Goal: Transaction & Acquisition: Purchase product/service

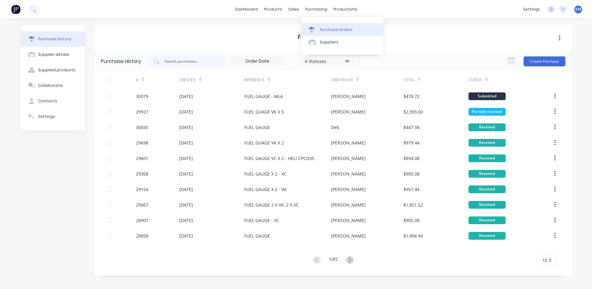
click at [312, 26] on link "Purchase Orders" at bounding box center [342, 29] width 82 height 12
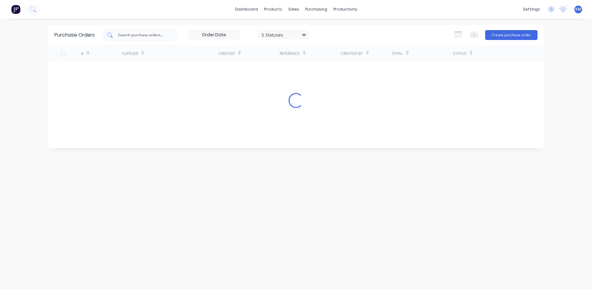
click at [157, 37] on input "text" at bounding box center [142, 35] width 51 height 6
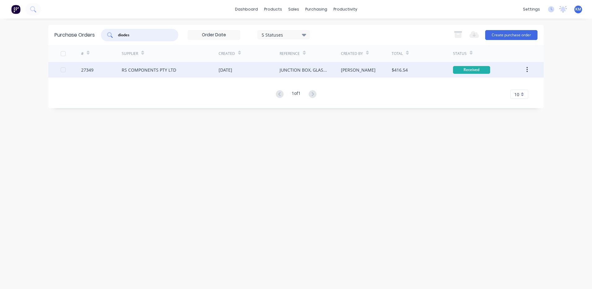
type input "diodes"
click at [223, 76] on div "06 Sep 2023" at bounding box center [249, 69] width 61 height 15
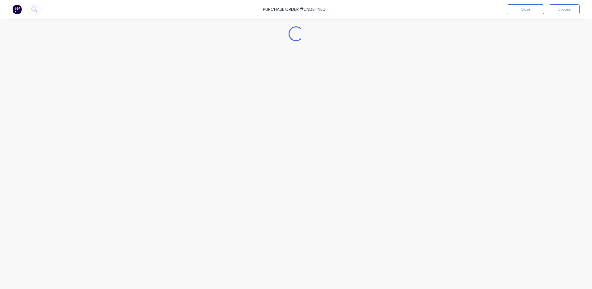
type textarea "x"
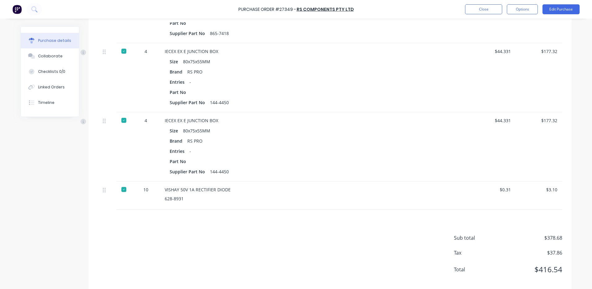
scroll to position [213, 0]
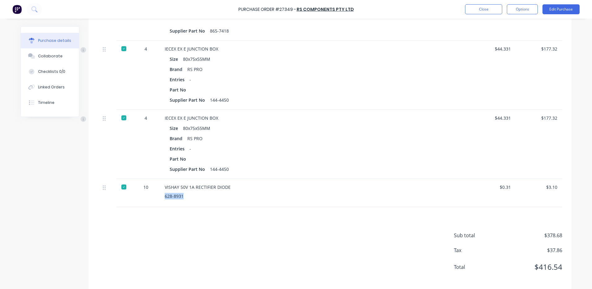
drag, startPoint x: 181, startPoint y: 189, endPoint x: 160, endPoint y: 188, distance: 21.4
click at [160, 188] on div "VISHAY 50V 1A RECTIFIER DIODE 628-8931" at bounding box center [315, 193] width 310 height 28
copy div "628-8931"
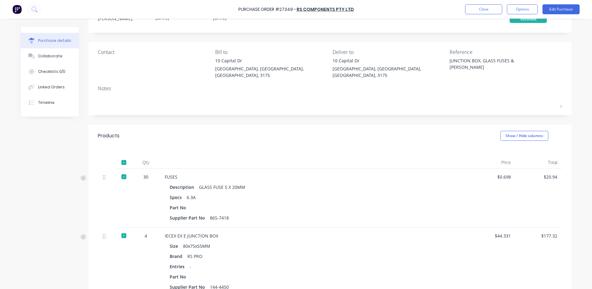
scroll to position [31, 0]
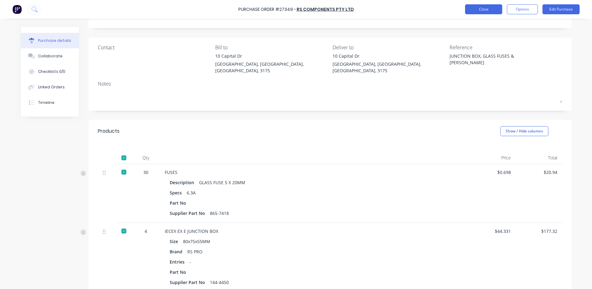
click at [466, 11] on button "Close" at bounding box center [483, 9] width 37 height 10
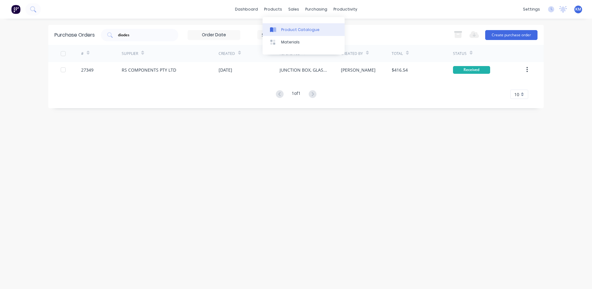
click at [280, 30] on link "Product Catalogue" at bounding box center [304, 29] width 82 height 12
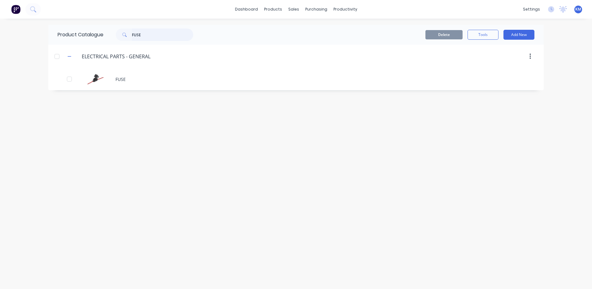
click at [145, 32] on input "FUSE" at bounding box center [162, 34] width 61 height 12
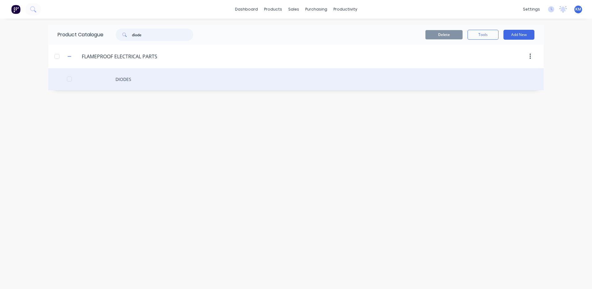
type input "diode"
click at [170, 81] on div "DIODES" at bounding box center [296, 79] width 496 height 22
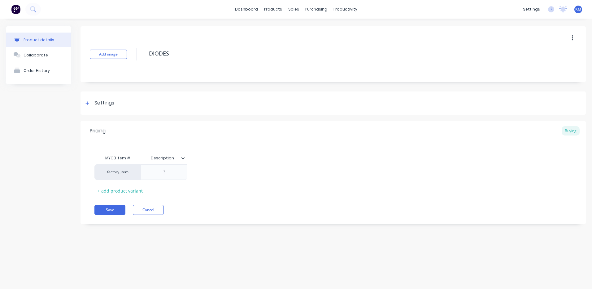
type textarea "x"
click at [182, 159] on icon at bounding box center [183, 158] width 4 height 4
click at [149, 107] on div "Settings" at bounding box center [333, 102] width 505 height 23
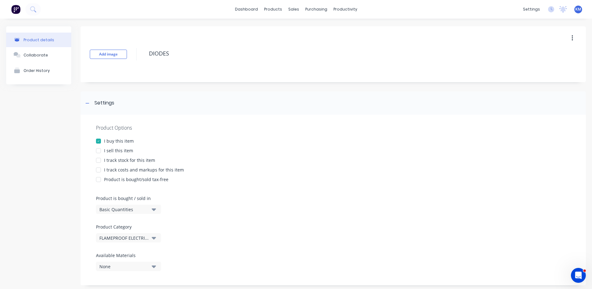
click at [120, 151] on div "I sell this item" at bounding box center [118, 150] width 29 height 7
type textarea "x"
click at [117, 109] on div "Settings" at bounding box center [333, 102] width 505 height 23
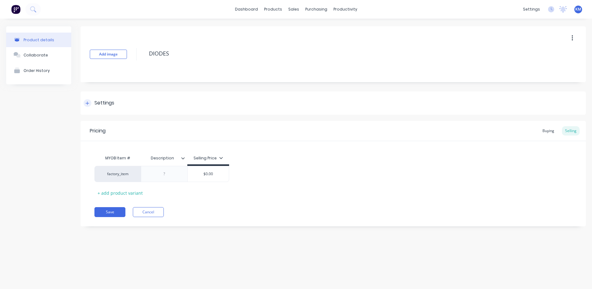
click at [160, 99] on div "Settings" at bounding box center [333, 102] width 505 height 23
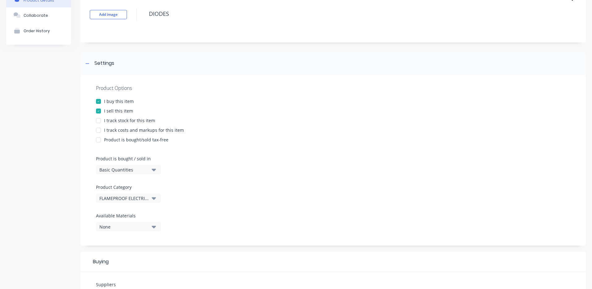
scroll to position [124, 0]
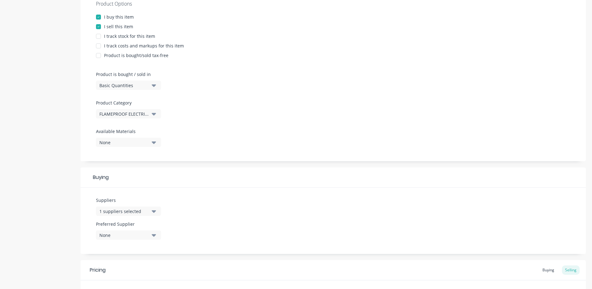
click at [144, 213] on div "1 suppliers selected" at bounding box center [124, 211] width 50 height 7
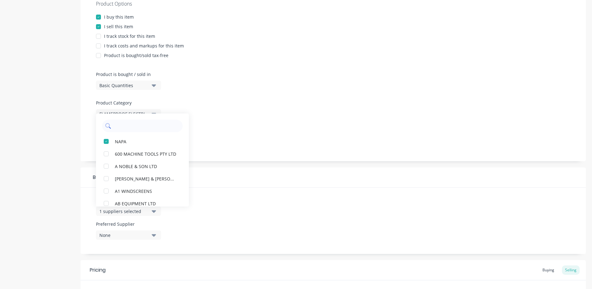
click at [143, 127] on input "text" at bounding box center [147, 126] width 66 height 12
type input "rs c"
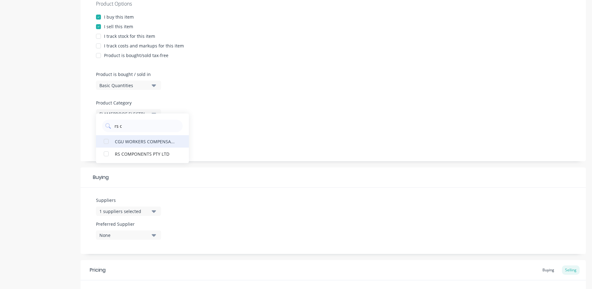
click at [103, 152] on div "button" at bounding box center [106, 153] width 12 height 12
type textarea "x"
type input "rs c"
click at [276, 131] on div "Product Options I buy this item I sell this item I track stock for this item I …" at bounding box center [333, 76] width 505 height 170
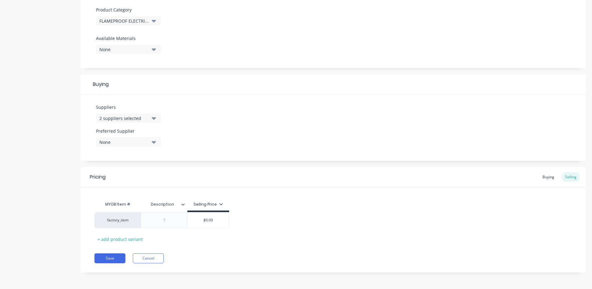
scroll to position [217, 0]
click at [184, 203] on icon at bounding box center [183, 204] width 4 height 4
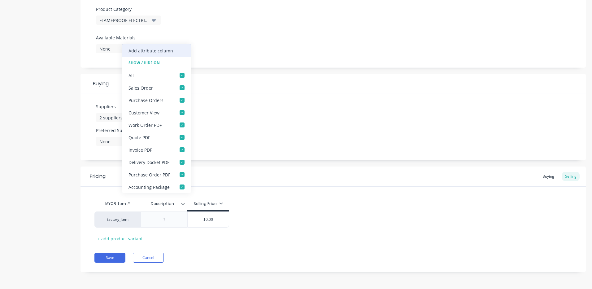
click at [170, 51] on div "Add attribute column" at bounding box center [151, 50] width 45 height 7
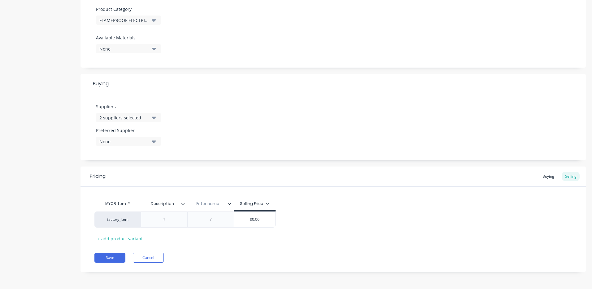
click at [229, 204] on icon at bounding box center [230, 204] width 4 height 4
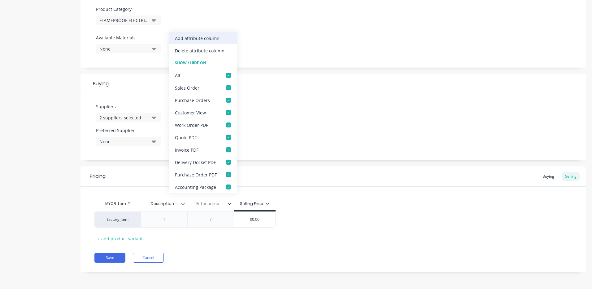
click at [217, 40] on div "Add attribute column" at bounding box center [197, 38] width 45 height 7
type textarea "x"
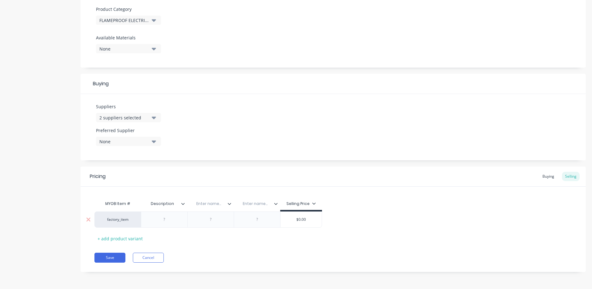
click at [161, 219] on div at bounding box center [164, 219] width 31 height 8
type textarea "x"
click at [249, 217] on div at bounding box center [242, 219] width 31 height 8
paste div
type textarea "x"
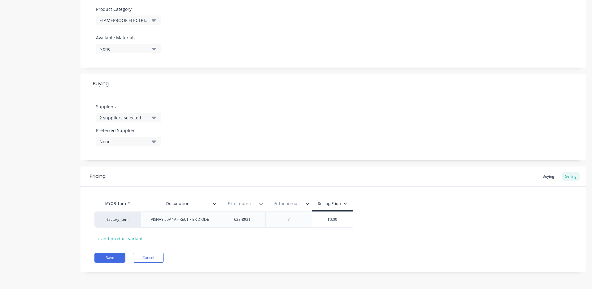
click at [241, 201] on div "Enter name..." at bounding box center [240, 203] width 43 height 15
click at [245, 206] on input "text" at bounding box center [240, 204] width 43 height 6
type input "Supplier Part Number"
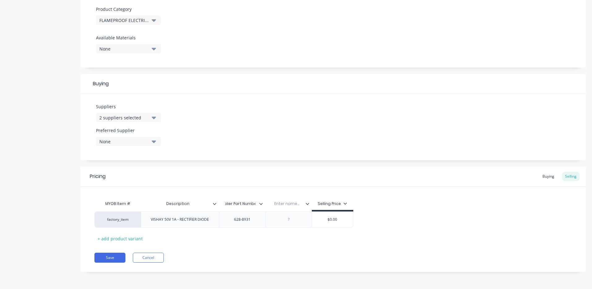
type textarea "x"
type input "Part Number"
click at [298, 170] on div "Pricing Buying Selling" at bounding box center [333, 176] width 505 height 20
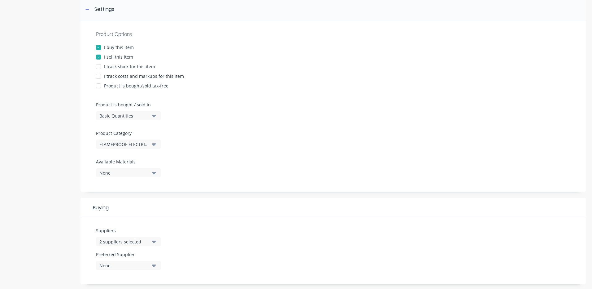
click at [116, 74] on div "I track costs and markups for this item" at bounding box center [144, 76] width 80 height 7
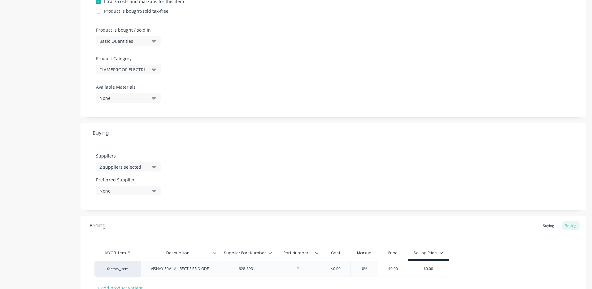
scroll to position [217, 0]
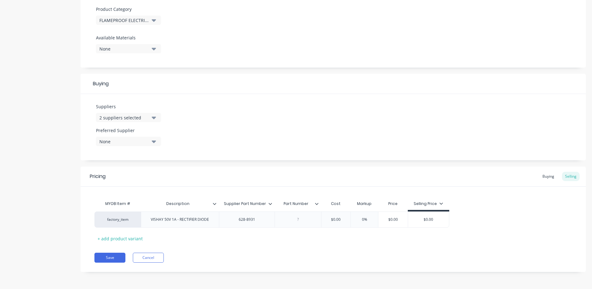
click at [317, 203] on icon at bounding box center [316, 204] width 3 height 2
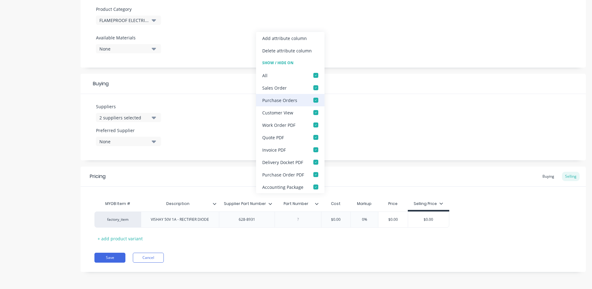
click at [315, 99] on div at bounding box center [316, 100] width 12 height 12
click at [315, 175] on div at bounding box center [316, 174] width 12 height 12
type textarea "x"
click at [357, 175] on div "Pricing Buying Selling" at bounding box center [333, 176] width 505 height 20
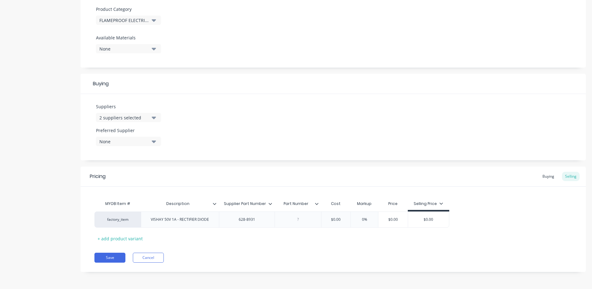
type input "Supplier Part Number"
click at [268, 203] on input "Supplier Part Number" at bounding box center [245, 204] width 52 height 6
click at [270, 202] on icon at bounding box center [271, 204] width 4 height 4
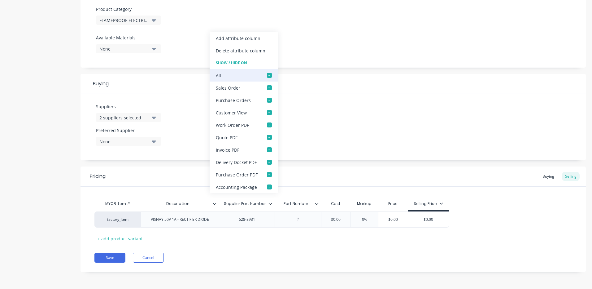
click at [267, 72] on div at bounding box center [269, 75] width 12 height 12
click at [266, 103] on div at bounding box center [269, 100] width 12 height 12
click at [267, 174] on div at bounding box center [269, 174] width 12 height 12
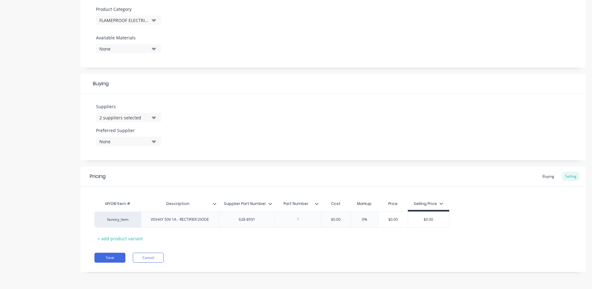
click at [332, 176] on div "Pricing Buying Selling" at bounding box center [333, 176] width 505 height 20
click at [317, 204] on icon at bounding box center [316, 204] width 3 height 2
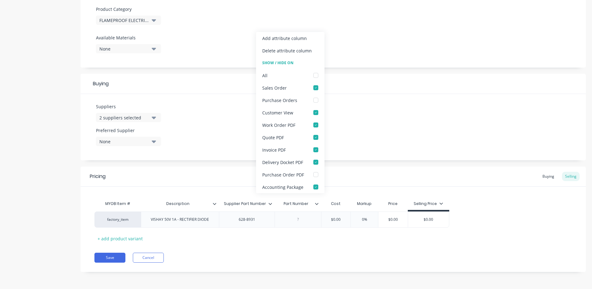
click at [369, 189] on div "MYOB Item # Description Supplier Part Number Part Number Cost Markup Price Sell…" at bounding box center [333, 214] width 505 height 57
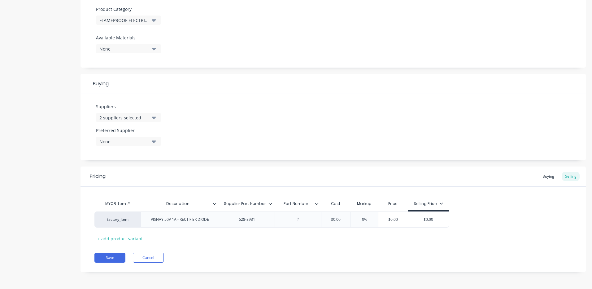
click at [216, 203] on icon at bounding box center [215, 204] width 4 height 4
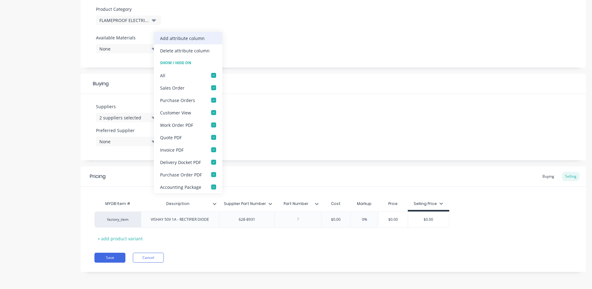
click at [206, 37] on div "Add attribute column" at bounding box center [188, 38] width 68 height 12
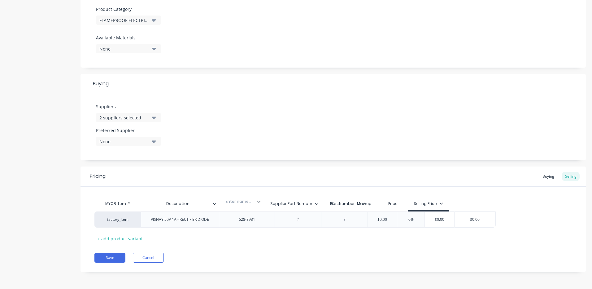
drag, startPoint x: 350, startPoint y: 210, endPoint x: 239, endPoint y: 207, distance: 110.9
click at [239, 207] on div "MYOB Item # Description Supplier Part Number Part Number Enter name... Cost Mar…" at bounding box center [294, 204] width 401 height 14
type textarea "x"
click at [249, 205] on input "text" at bounding box center [240, 204] width 43 height 6
type input "Pack Size"
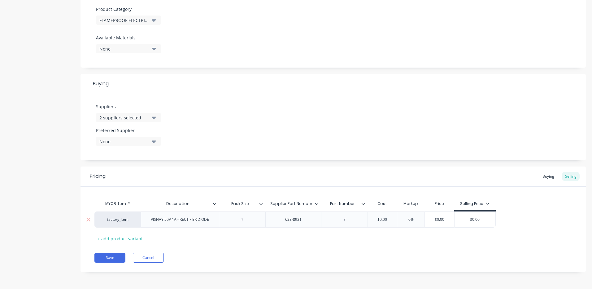
type textarea "x"
click at [243, 221] on div at bounding box center [242, 219] width 31 height 8
type textarea "x"
type input "$0.00"
click at [379, 220] on input "$0.00" at bounding box center [382, 219] width 31 height 6
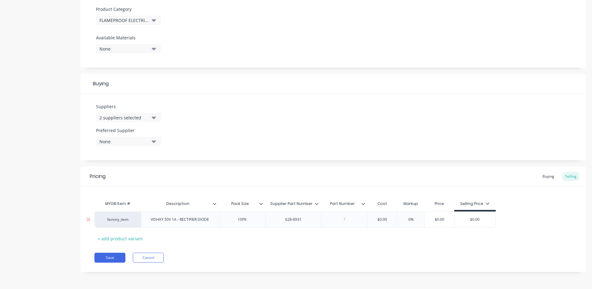
click at [379, 220] on input "$0.00" at bounding box center [382, 219] width 31 height 6
type textarea "x"
type input "$2."
type textarea "x"
type input "$2.3"
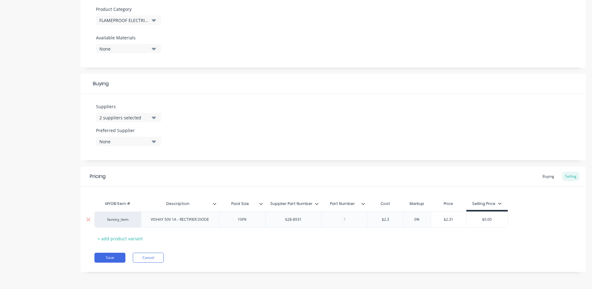
type textarea "x"
type input "$2.31"
type input "%"
type textarea "x"
type input "1%"
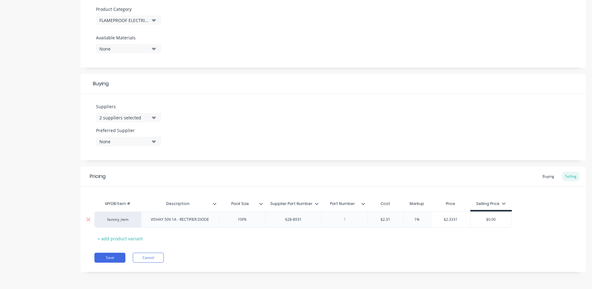
type textarea "x"
type input "10%"
type textarea "x"
type input "100%"
type input "$4.62"
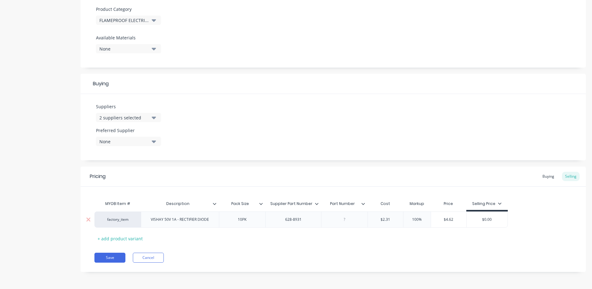
type input "$0.00"
type textarea "x"
type input "$0.0"
type textarea "x"
type input "$0."
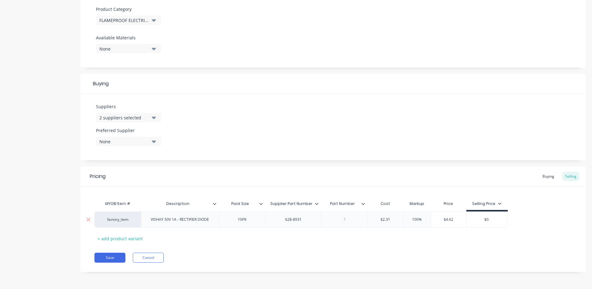
type textarea "x"
type input "$0"
type textarea "x"
type input "$"
type textarea "x"
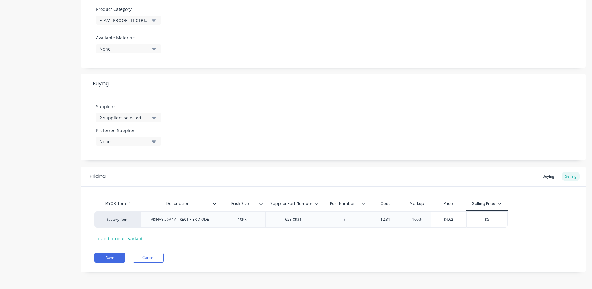
type input "$5"
click at [561, 233] on div "MYOB Item # Description Pack Size Supplier Part Number Part Number Cost Markup …" at bounding box center [333, 220] width 478 height 46
click at [550, 175] on div "Buying" at bounding box center [549, 176] width 18 height 9
type input "$0.00"
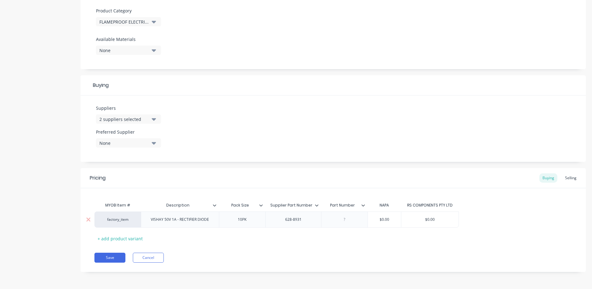
click at [428, 221] on input "$0.00" at bounding box center [429, 219] width 57 height 6
type textarea "x"
type input "$2"
type textarea "x"
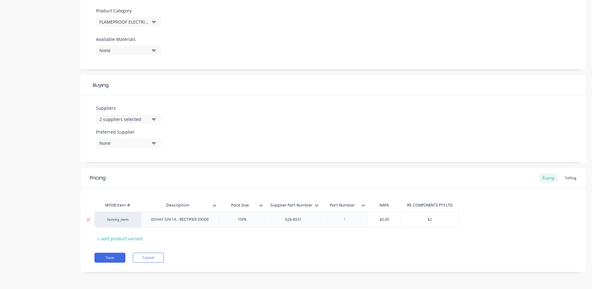
type input "$2."
type textarea "x"
type input "$2.3"
type textarea "x"
type input "$2.31"
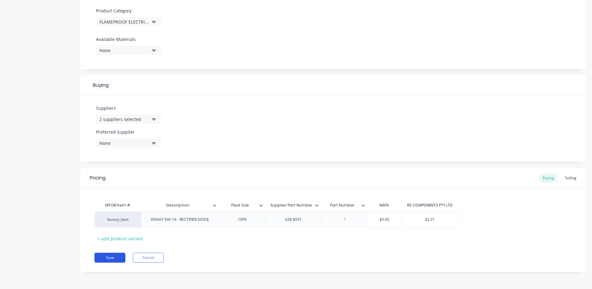
click at [110, 257] on button "Save" at bounding box center [109, 257] width 31 height 10
type textarea "x"
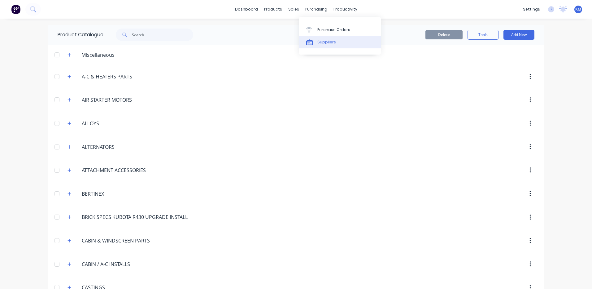
click at [317, 38] on link "Suppliers" at bounding box center [340, 42] width 82 height 12
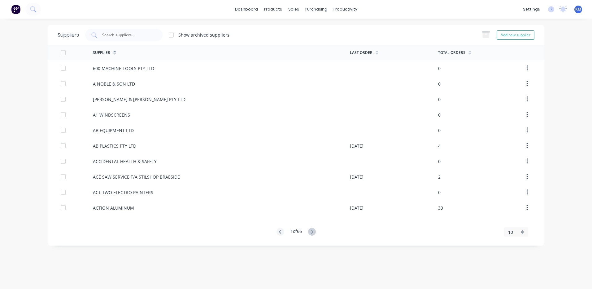
click at [146, 26] on div "Suppliers Show archived suppliers Add new supplier" at bounding box center [296, 35] width 496 height 20
click at [141, 32] on input "text" at bounding box center [127, 35] width 51 height 6
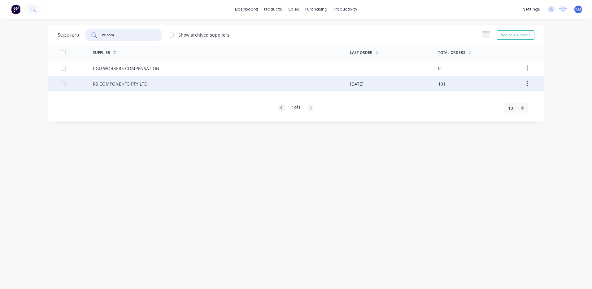
type input "rs com"
click at [257, 82] on div "RS COMPONENTS PTY LTD" at bounding box center [221, 83] width 257 height 15
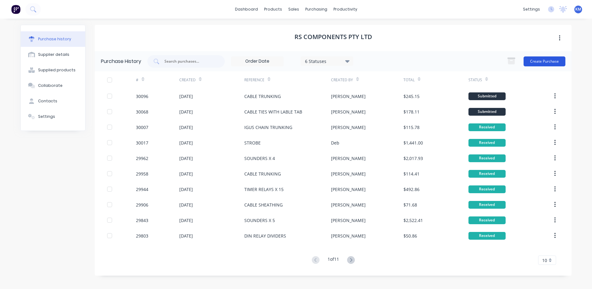
click at [554, 63] on button "Create Purchase" at bounding box center [545, 61] width 42 height 10
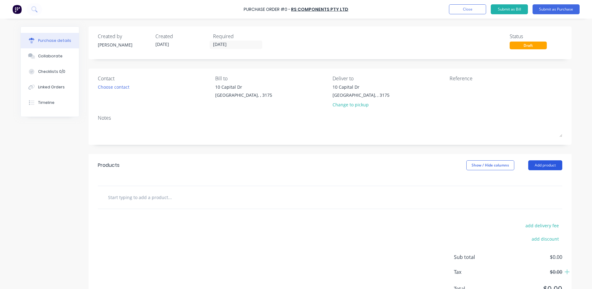
click at [543, 164] on button "Add product" at bounding box center [545, 165] width 34 height 10
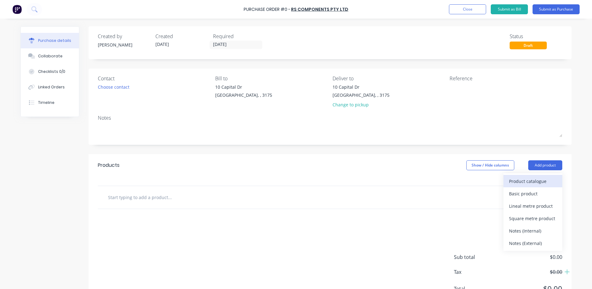
click at [537, 176] on button "Product catalogue" at bounding box center [533, 181] width 59 height 12
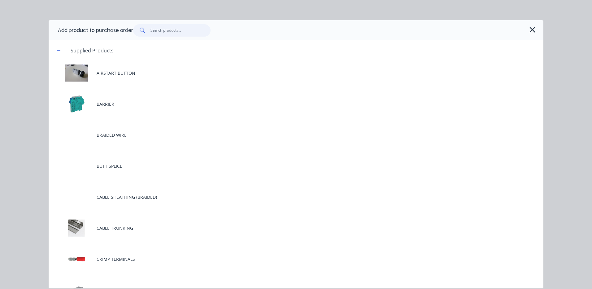
click at [184, 32] on input "text" at bounding box center [181, 30] width 60 height 12
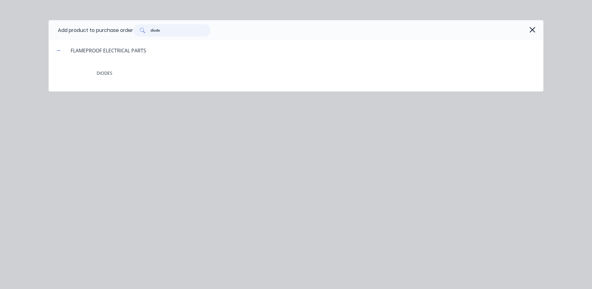
type input "diode"
click at [139, 60] on header "FLAMEPROOF ELECTRICAL PARTS" at bounding box center [296, 50] width 495 height 20
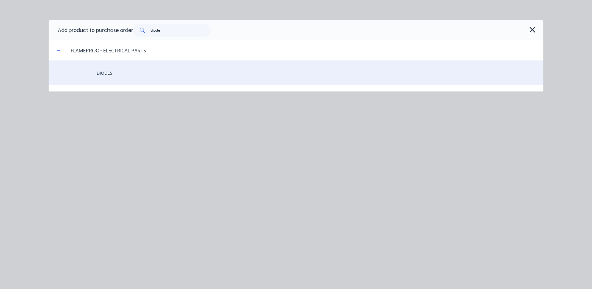
click at [108, 82] on div "DIODES" at bounding box center [296, 72] width 495 height 25
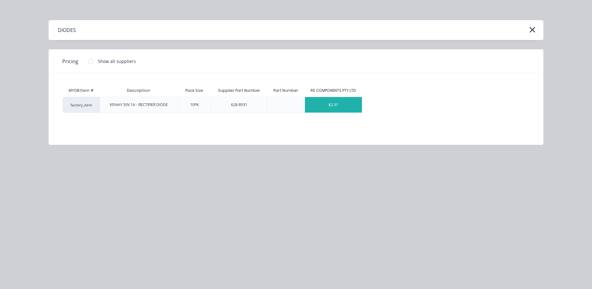
click at [328, 107] on div "$2.31" at bounding box center [333, 104] width 57 height 15
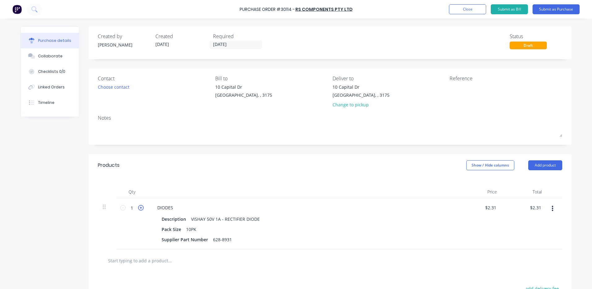
click at [140, 207] on icon at bounding box center [141, 208] width 6 height 6
type input "2"
type input "$4.62"
click at [141, 206] on icon at bounding box center [141, 208] width 6 height 6
type input "3"
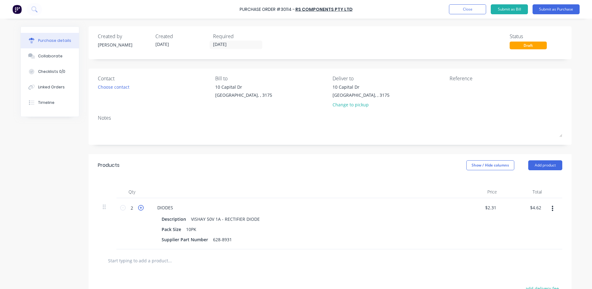
type input "$6.93"
click at [141, 206] on icon at bounding box center [141, 208] width 6 height 6
type input "4"
type input "$9.24"
click at [141, 206] on icon at bounding box center [141, 208] width 6 height 6
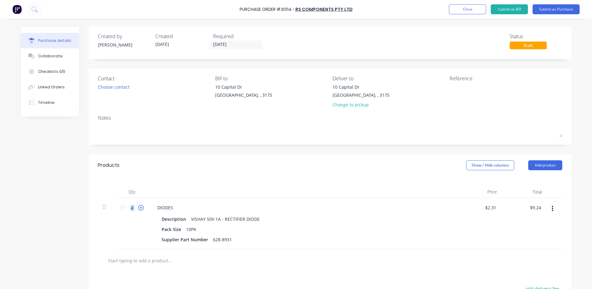
type input "5"
type input "$11.55"
click at [154, 187] on div at bounding box center [302, 192] width 310 height 12
click at [551, 168] on button "Add product" at bounding box center [545, 165] width 34 height 10
click at [537, 177] on div "Product catalogue" at bounding box center [533, 181] width 48 height 9
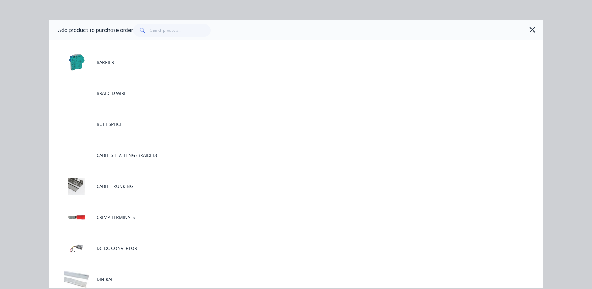
scroll to position [93, 0]
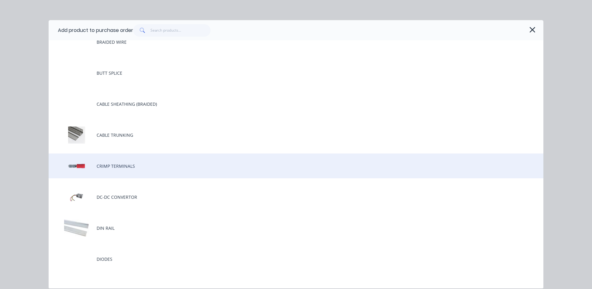
click at [142, 157] on div "CRIMP TERMINALS" at bounding box center [296, 165] width 495 height 25
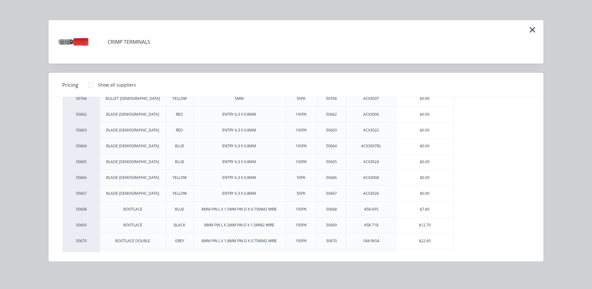
scroll to position [298, 0]
drag, startPoint x: 417, startPoint y: 194, endPoint x: 405, endPoint y: 199, distance: 14.0
click at [417, 194] on div "$7.80" at bounding box center [424, 193] width 57 height 15
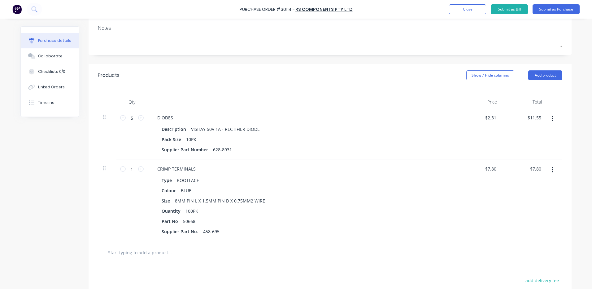
scroll to position [93, 0]
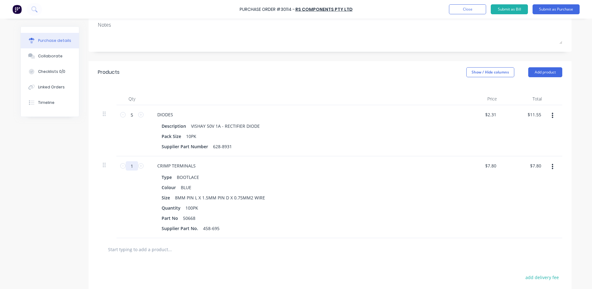
click at [132, 161] on input "1" at bounding box center [132, 165] width 12 height 9
type input "2"
type input "$15.60"
type input "20"
type input "$156.00"
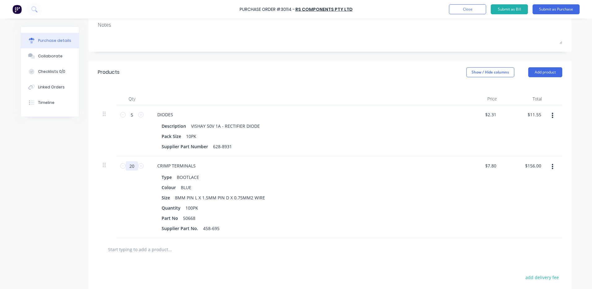
type input "20"
click at [349, 197] on div "Size 8MM PIN L X 1.5MM PIN D X 0.75MM2 WIRE" at bounding box center [301, 197] width 284 height 9
drag, startPoint x: 219, startPoint y: 229, endPoint x: 198, endPoint y: 228, distance: 21.4
click at [198, 228] on div "Supplier Part No. 458-695" at bounding box center [301, 228] width 284 height 9
copy div "458-695"
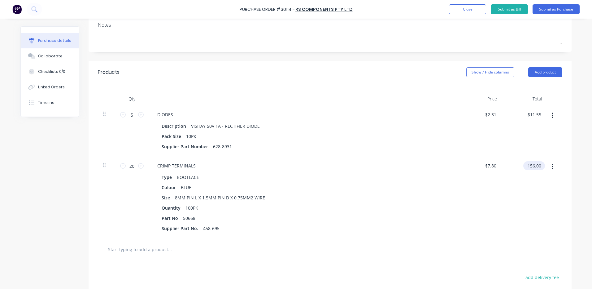
click at [531, 166] on input "156.00" at bounding box center [532, 165] width 19 height 9
type input "184"
type input "$9.20"
type input "$184.00"
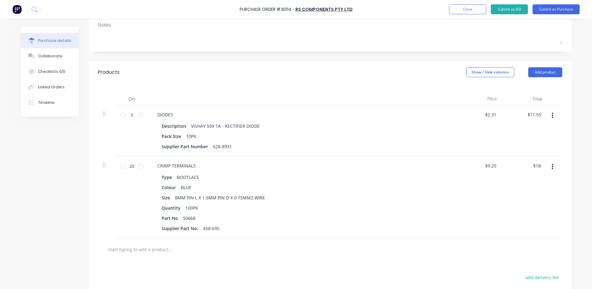
click at [517, 185] on div "$184.00 184" at bounding box center [524, 197] width 45 height 82
click at [534, 116] on input "11.55" at bounding box center [534, 114] width 17 height 9
click at [534, 116] on input "11.55" at bounding box center [535, 114] width 14 height 9
type input "9.82"
type input "$1.964"
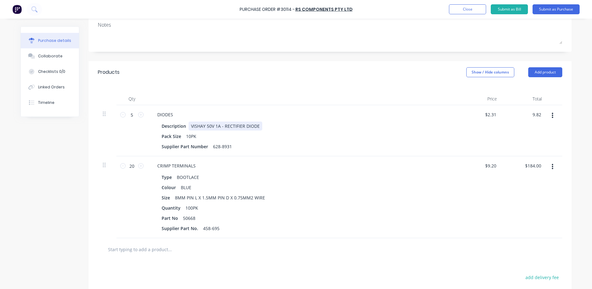
type input "$9.82"
click at [359, 126] on div "Description VISHAY 50V 1A - RECTIFIER DIODE" at bounding box center [301, 125] width 284 height 9
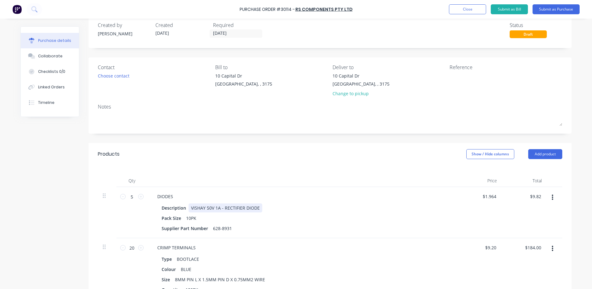
scroll to position [0, 0]
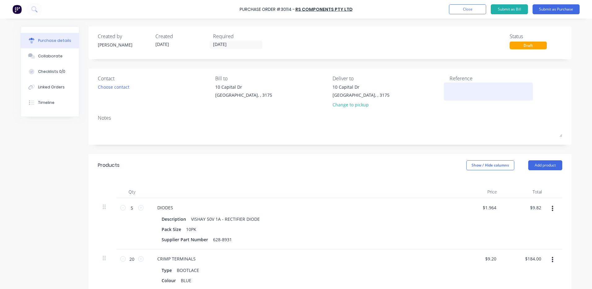
click at [486, 90] on textarea at bounding box center [488, 91] width 77 height 14
type textarea "DIODES AND BOOTLACE TERMINALS"
type textarea "x"
type textarea "DIODES AND BOOTLACE TERMINALS"
click at [204, 169] on div "Products Show / Hide columns Add product" at bounding box center [330, 165] width 483 height 22
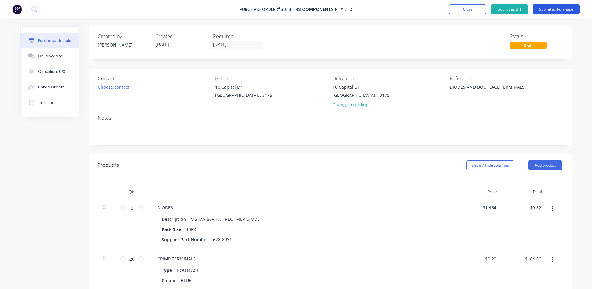
click at [546, 9] on button "Submit as Purchase" at bounding box center [556, 9] width 47 height 10
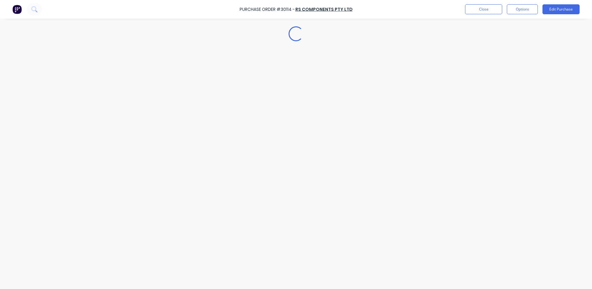
type textarea "x"
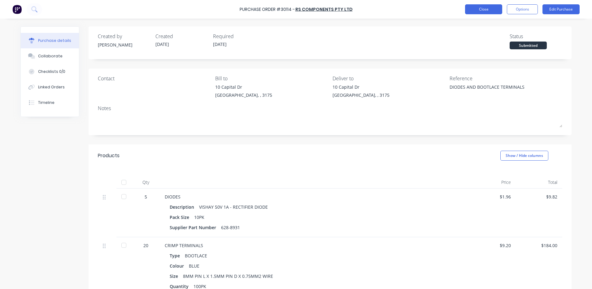
click at [483, 9] on button "Close" at bounding box center [483, 9] width 37 height 10
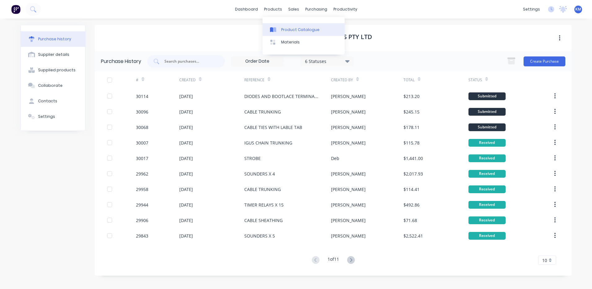
click at [286, 27] on div "Product Catalogue" at bounding box center [300, 30] width 38 height 6
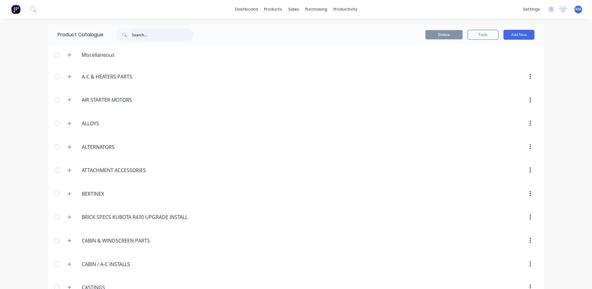
click at [155, 34] on input "text" at bounding box center [162, 34] width 61 height 12
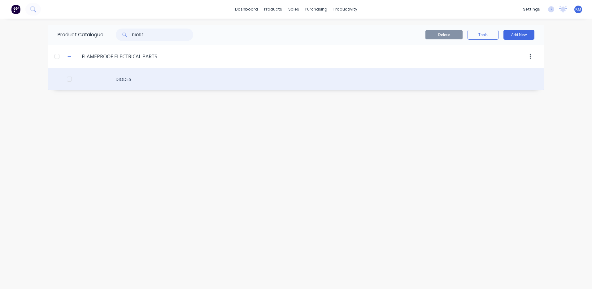
type input "DIODE"
click at [152, 76] on div "DIODES" at bounding box center [296, 79] width 496 height 22
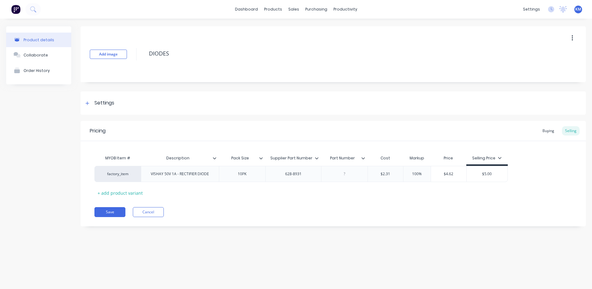
type textarea "x"
type input "$2.31"
click at [386, 175] on input "$2.31" at bounding box center [385, 174] width 35 height 6
type textarea "x"
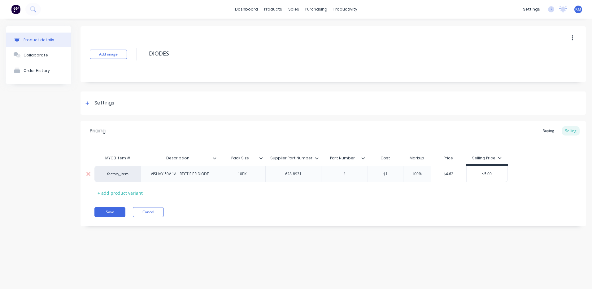
type input "$1."
type textarea "x"
type input "$1.9"
type textarea "x"
type input "$1.93"
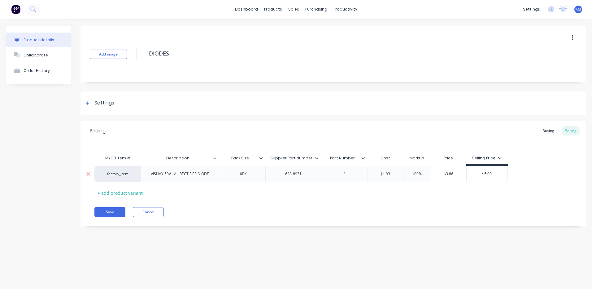
type textarea "x"
type input "$1.9"
type textarea "x"
type input "$1.96"
click at [546, 133] on div "Buying" at bounding box center [549, 130] width 18 height 9
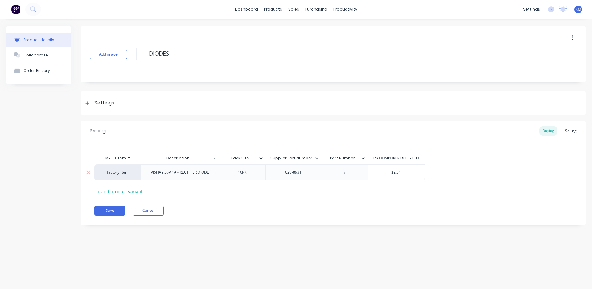
type input "$2.31"
click at [398, 174] on input "$2.31" at bounding box center [396, 172] width 57 height 6
type textarea "x"
type input "$1"
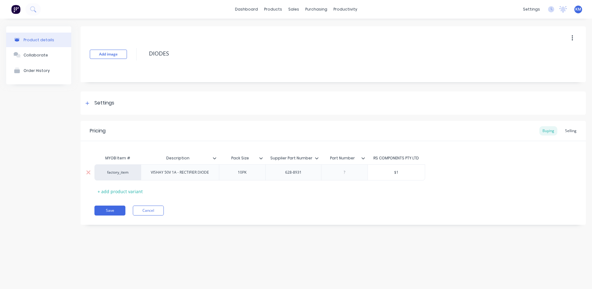
type textarea "x"
type input "$1."
type textarea "x"
type input "$1.9"
type textarea "x"
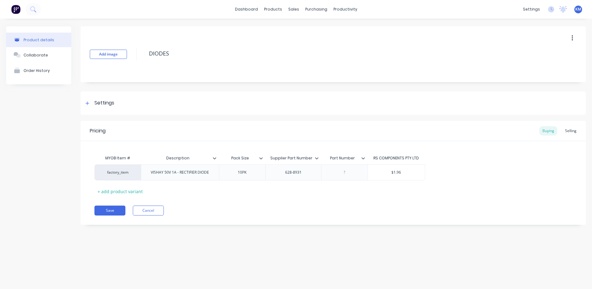
type input "$1.96"
drag, startPoint x: 435, startPoint y: 251, endPoint x: 186, endPoint y: 241, distance: 248.6
click at [433, 251] on div "Product details Collaborate Order History Add image DIODES Settings Product Opt…" at bounding box center [296, 148] width 592 height 258
click at [113, 216] on div "Pricing Buying Selling MYOB Item # Description Pack Size Supplier Part Number P…" at bounding box center [333, 173] width 505 height 104
click at [113, 214] on button "Save" at bounding box center [109, 210] width 31 height 10
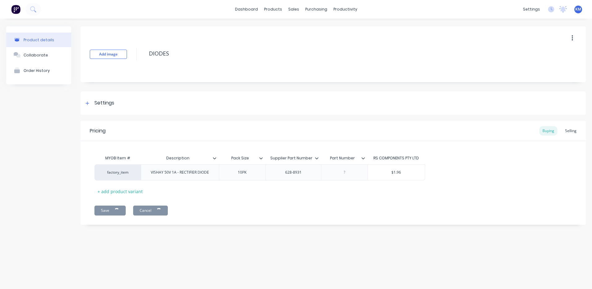
type textarea "x"
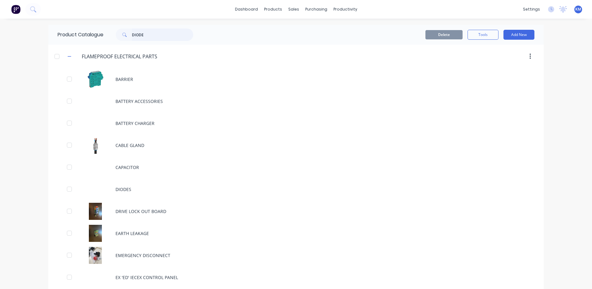
click at [145, 32] on input "DIODE" at bounding box center [162, 34] width 61 height 12
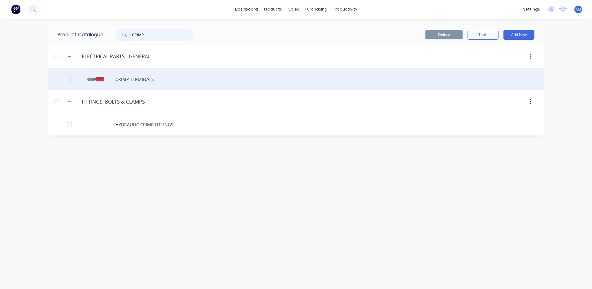
type input "CRIMP"
click at [152, 84] on div "CRIMP TERMINALS" at bounding box center [296, 79] width 496 height 22
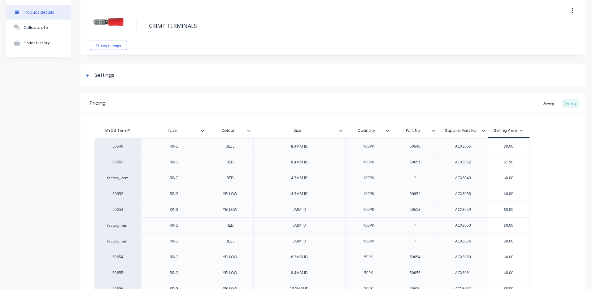
type textarea "x"
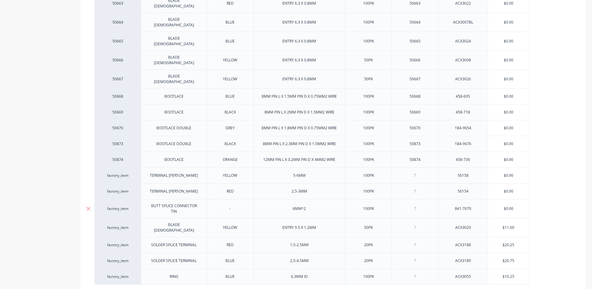
scroll to position [464, 0]
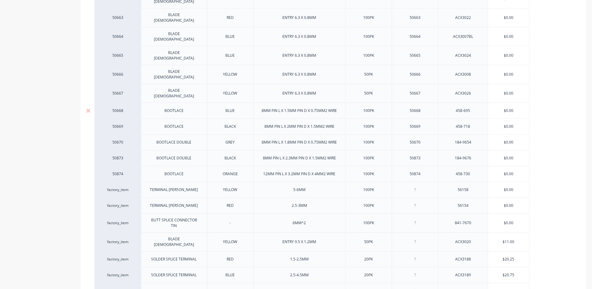
type input "$0.00"
click at [506, 108] on input "$0.00" at bounding box center [508, 111] width 41 height 6
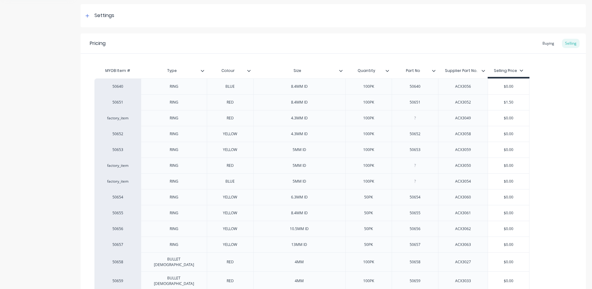
scroll to position [0, 0]
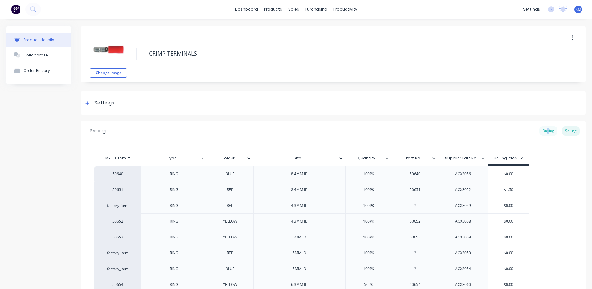
click at [544, 131] on div "Buying" at bounding box center [549, 130] width 18 height 9
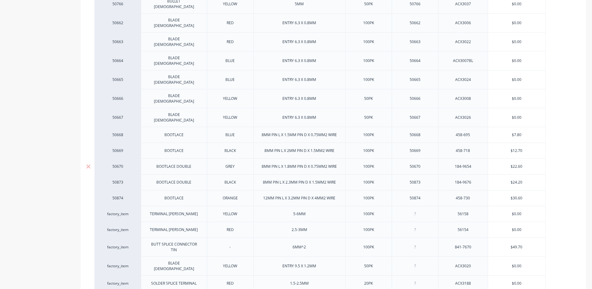
scroll to position [431, 0]
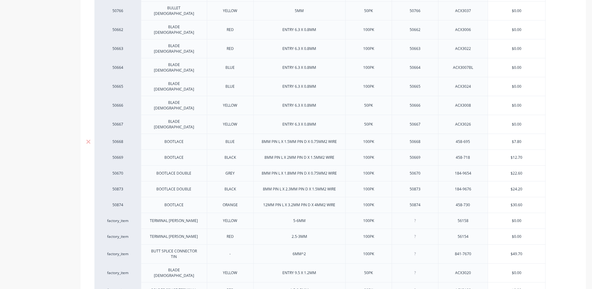
click at [515, 139] on input "$7.80" at bounding box center [516, 142] width 57 height 6
type input "$9"
type textarea "x"
type input "$9."
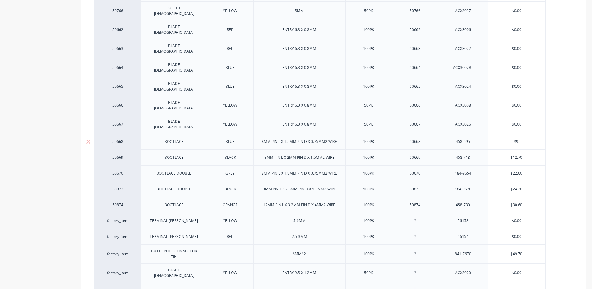
type textarea "x"
type input "$9.39"
type textarea "x"
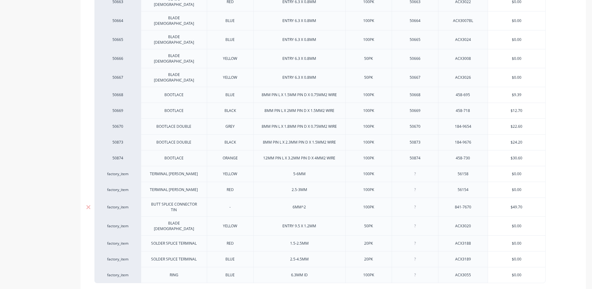
scroll to position [493, 0]
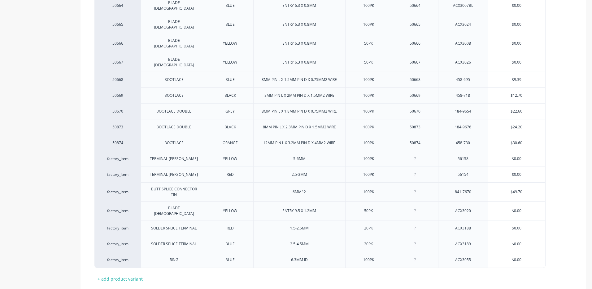
type input "$9.39"
type textarea "x"
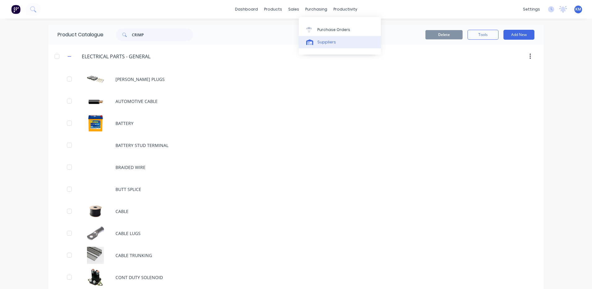
click at [315, 39] on div at bounding box center [310, 42] width 9 height 6
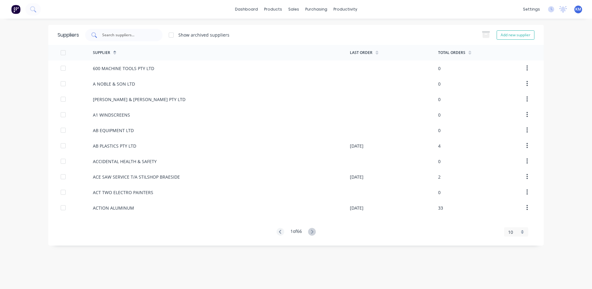
click at [129, 36] on input "text" at bounding box center [127, 35] width 51 height 6
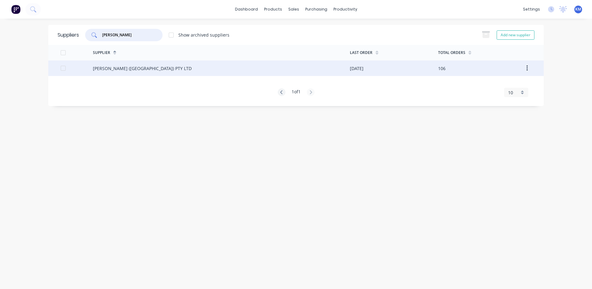
type input "[PERSON_NAME]"
click at [139, 74] on div "[PERSON_NAME] ([GEOGRAPHIC_DATA]) PTY LTD" at bounding box center [221, 67] width 257 height 15
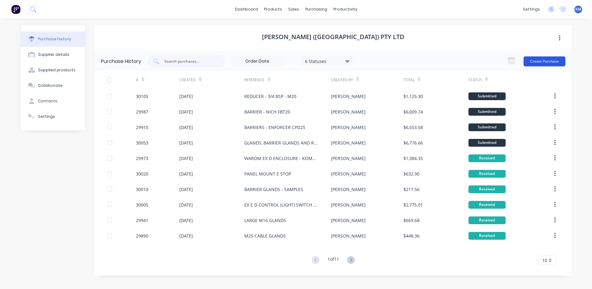
click at [549, 59] on button "Create Purchase" at bounding box center [545, 61] width 42 height 10
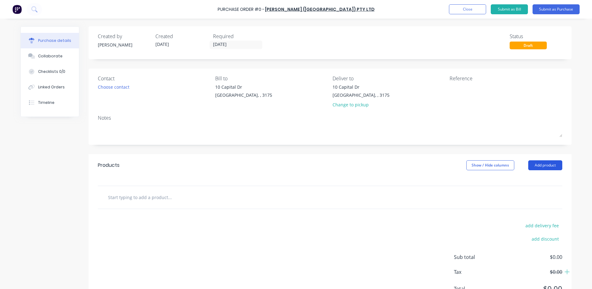
click at [529, 167] on button "Add product" at bounding box center [545, 165] width 34 height 10
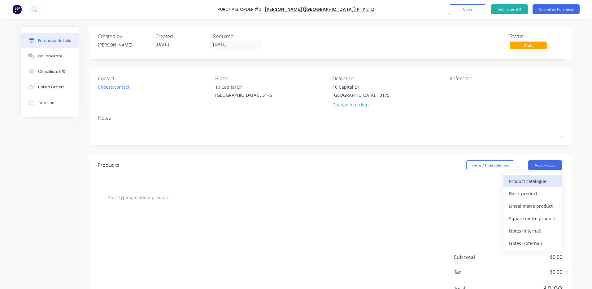
click at [525, 179] on div "Product catalogue" at bounding box center [533, 181] width 48 height 9
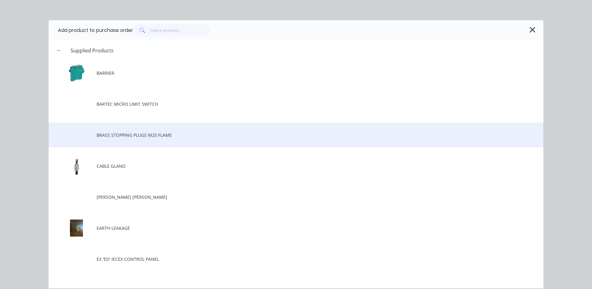
scroll to position [62, 0]
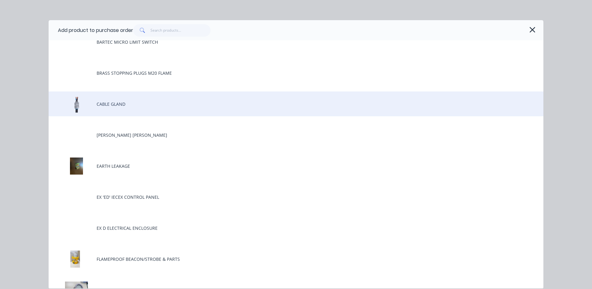
click at [139, 100] on div "CABLE GLAND" at bounding box center [296, 103] width 495 height 25
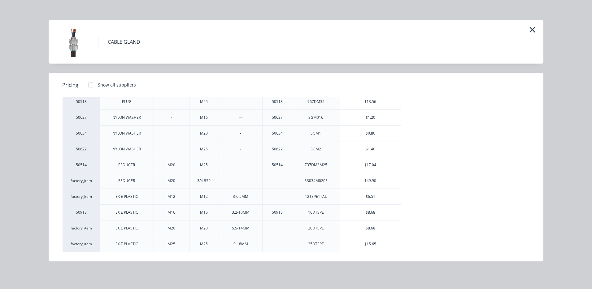
scroll to position [186, 0]
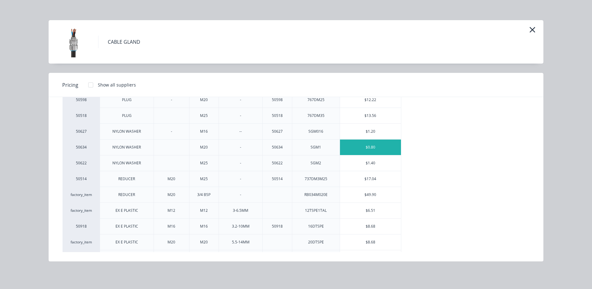
click at [378, 144] on div "$0.80" at bounding box center [370, 146] width 61 height 15
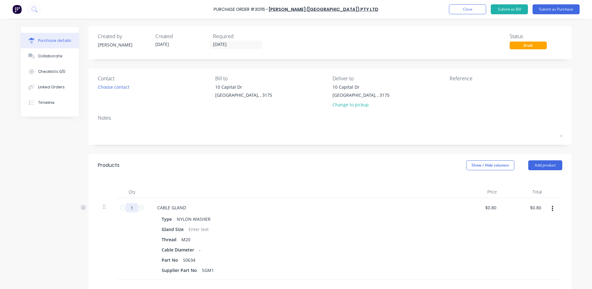
click at [128, 208] on input "1" at bounding box center [132, 207] width 12 height 9
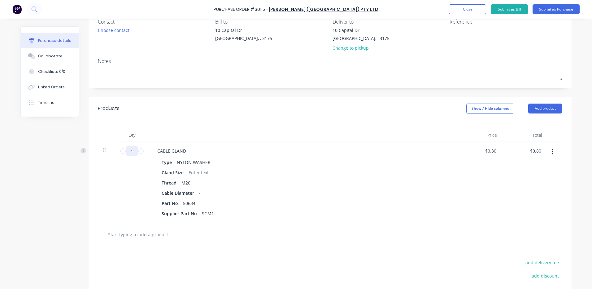
scroll to position [62, 0]
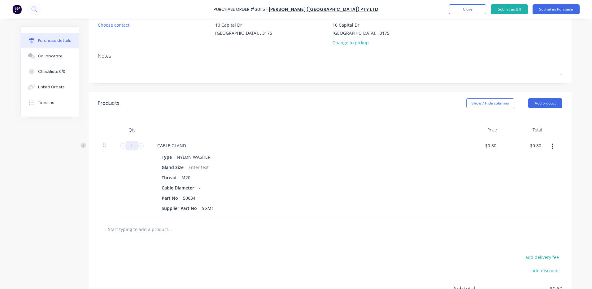
type input "6"
type input "$4.80"
type input "60"
type input "$48.00"
type input "60"
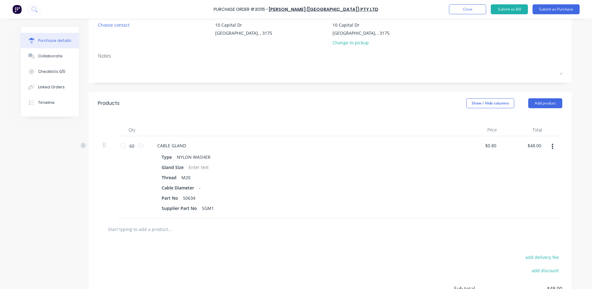
click at [248, 120] on div "Qty Price Total 60 60 CABLE GLAND Type NYLON WASHER Gland Size Thread M20 Cable…" at bounding box center [330, 165] width 483 height 103
click at [543, 103] on button "Add product" at bounding box center [545, 103] width 34 height 10
click at [528, 113] on button "Product catalogue" at bounding box center [533, 119] width 59 height 12
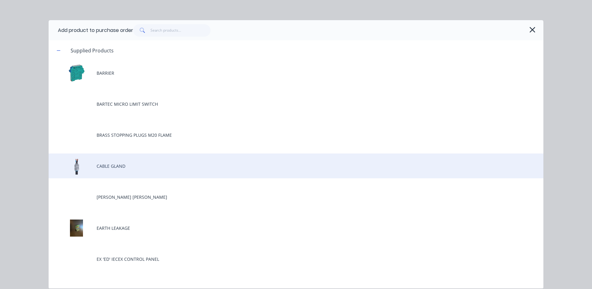
click at [175, 167] on div "CABLE GLAND" at bounding box center [296, 165] width 495 height 25
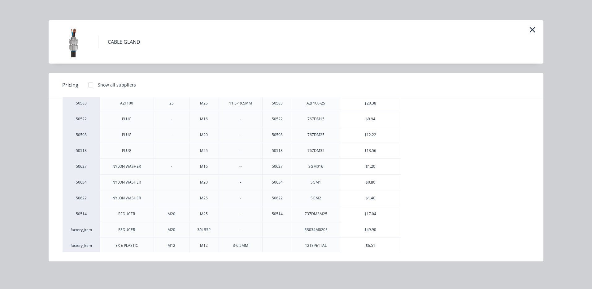
scroll to position [155, 0]
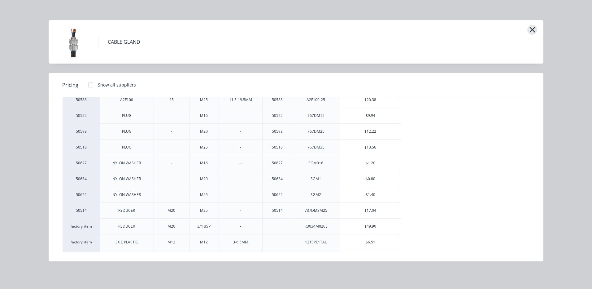
click at [535, 26] on icon "button" at bounding box center [532, 29] width 7 height 9
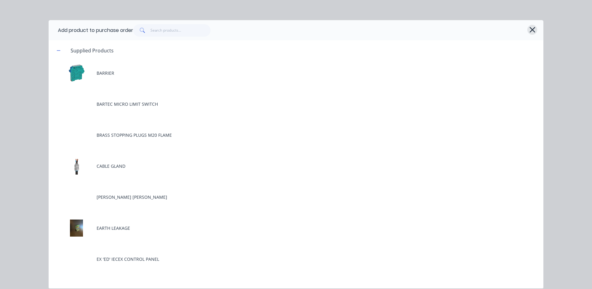
click at [532, 31] on icon "button" at bounding box center [532, 29] width 7 height 9
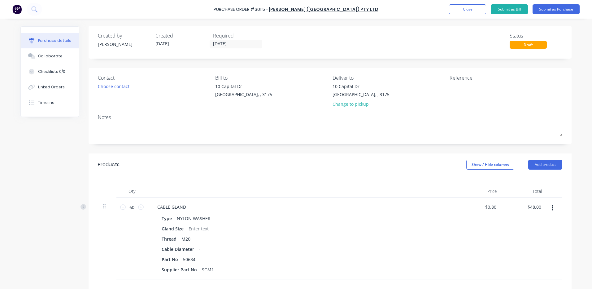
scroll to position [0, 0]
click at [108, 84] on div "Choose contact" at bounding box center [114, 87] width 32 height 7
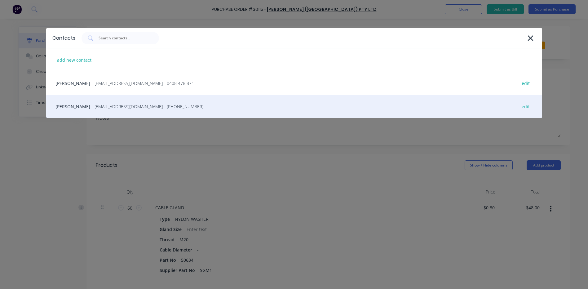
click at [103, 96] on div "[PERSON_NAME] - [EMAIL_ADDRESS][DOMAIN_NAME] - [PHONE_NUMBER] edit" at bounding box center [294, 106] width 496 height 23
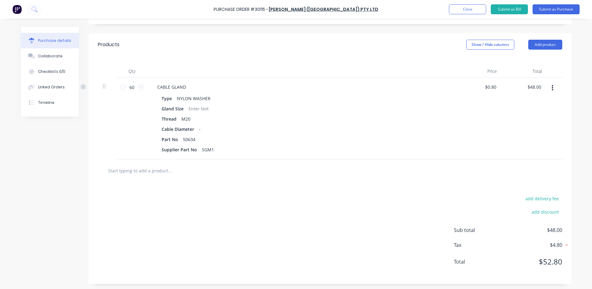
scroll to position [122, 0]
click at [554, 198] on button "add delivery fee" at bounding box center [542, 197] width 41 height 8
type input "$25.00"
click at [540, 183] on div "Delivery fee $25.00 add discount Sub total $73.00 Tax $7.30 Total $80.30" at bounding box center [330, 232] width 483 height 103
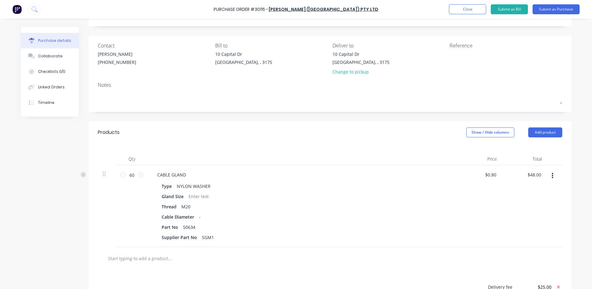
scroll to position [0, 0]
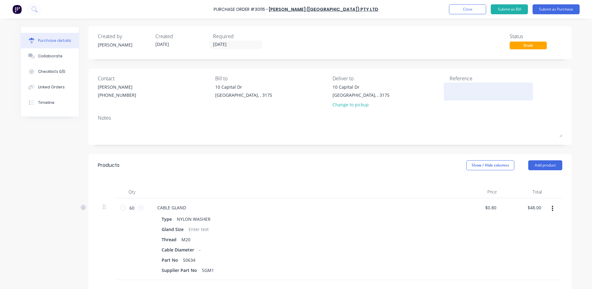
click at [494, 93] on textarea at bounding box center [488, 91] width 77 height 14
type textarea "M20 W"
type textarea "x"
type textarea "M20 WA"
type textarea "x"
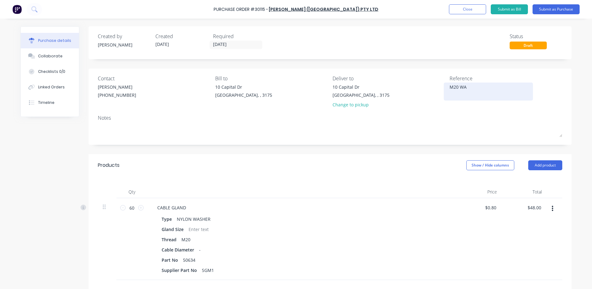
type textarea "M20 WAS"
type textarea "x"
type textarea "M20 WASH"
type textarea "x"
type textarea "M20 WASHE"
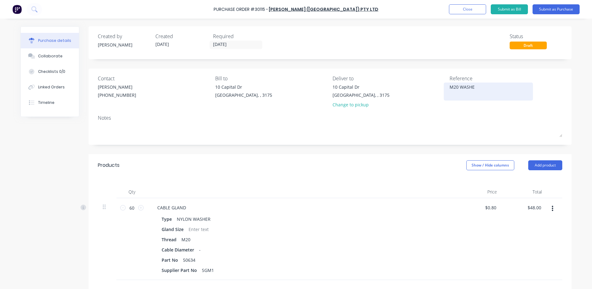
type textarea "x"
type textarea "M20 WASHER"
type textarea "x"
type textarea "M20 WASHERS"
type textarea "x"
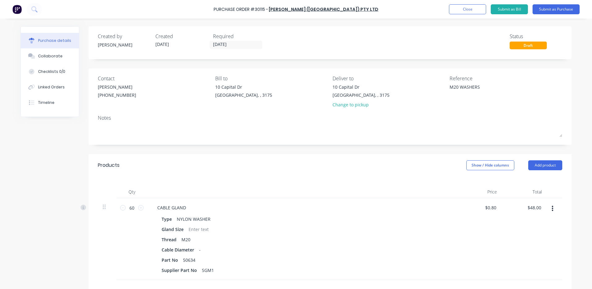
type textarea "M20 WASHERS"
click at [368, 201] on div "CABLE GLAND Type NYLON WASHER Gland Size Thread M20 Cable Diameter - Part No 50…" at bounding box center [302, 239] width 310 height 82
click at [547, 161] on button "Add product" at bounding box center [545, 165] width 34 height 10
click at [531, 177] on div "Product catalogue" at bounding box center [533, 181] width 48 height 9
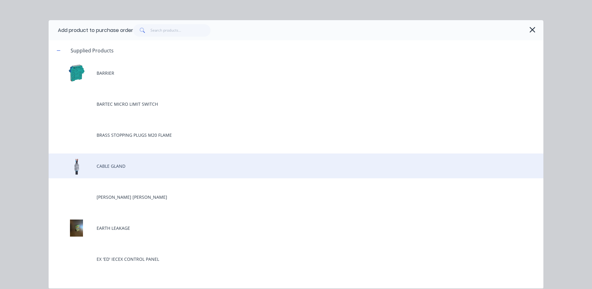
click at [173, 163] on div "CABLE GLAND" at bounding box center [296, 165] width 495 height 25
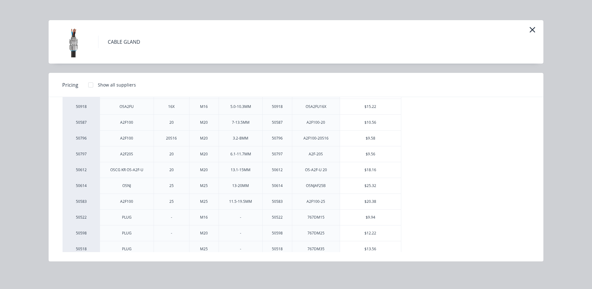
scroll to position [93, 0]
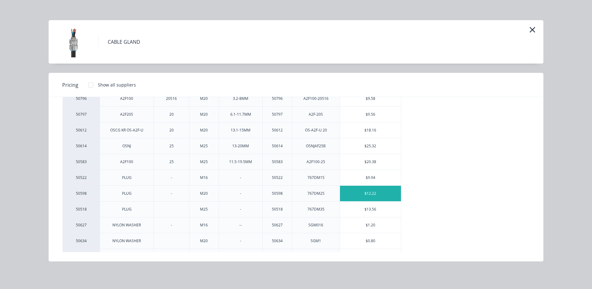
click at [364, 188] on div "$12.22" at bounding box center [370, 193] width 61 height 15
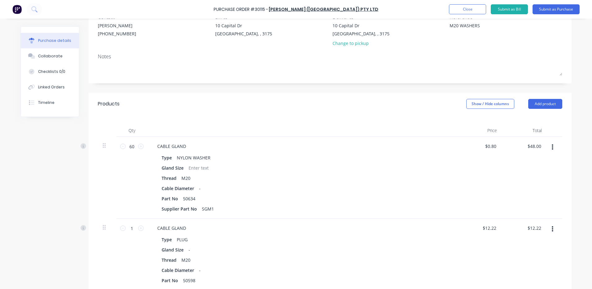
scroll to position [62, 0]
click at [126, 227] on input "1" at bounding box center [132, 227] width 12 height 9
type textarea "x"
type input "2"
type input "$24.44"
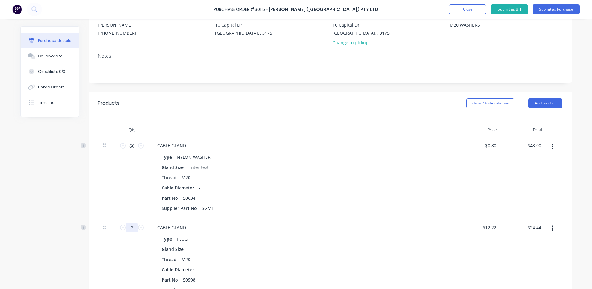
type textarea "x"
type input "20"
type input "$244.40"
type textarea "x"
type input "20"
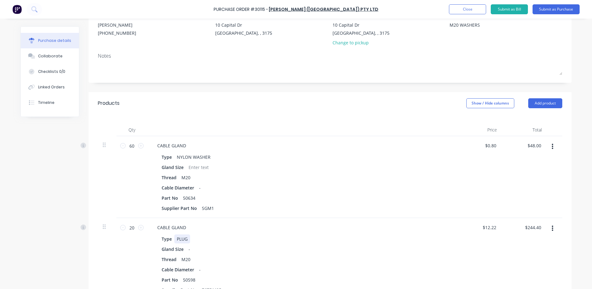
click at [289, 234] on div "Type PLUG" at bounding box center [301, 238] width 284 height 9
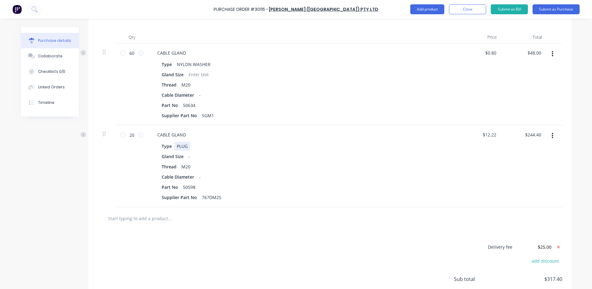
scroll to position [155, 0]
click at [277, 232] on div "Delivery fee $25.00 add discount Sub total $317.40 Tax $31.74 Total $349.14" at bounding box center [330, 280] width 483 height 103
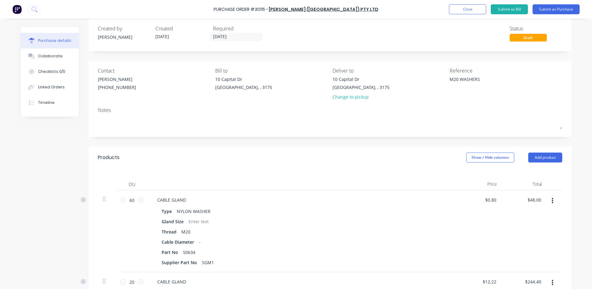
scroll to position [0, 0]
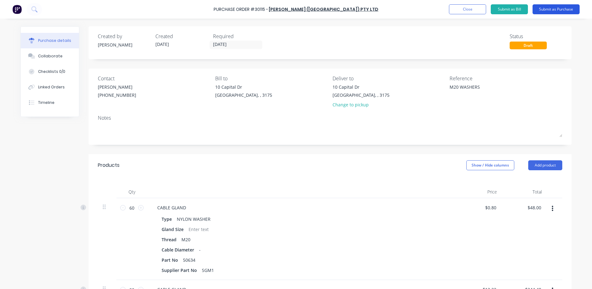
click at [556, 7] on button "Submit as Purchase" at bounding box center [556, 9] width 47 height 10
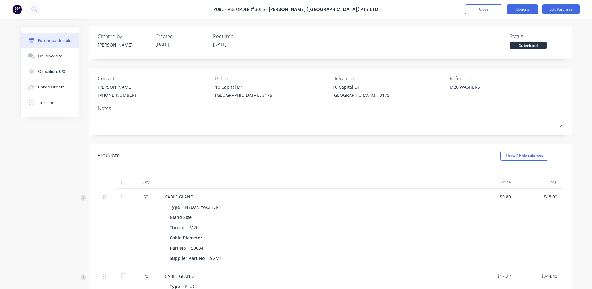
click at [528, 11] on button "Options" at bounding box center [522, 9] width 31 height 10
click at [548, 16] on div "Purchase Order #30115 - [PERSON_NAME] ([GEOGRAPHIC_DATA]) PTY LTD Close Options…" at bounding box center [296, 9] width 592 height 19
click at [553, 12] on button "Edit Purchase" at bounding box center [561, 9] width 37 height 10
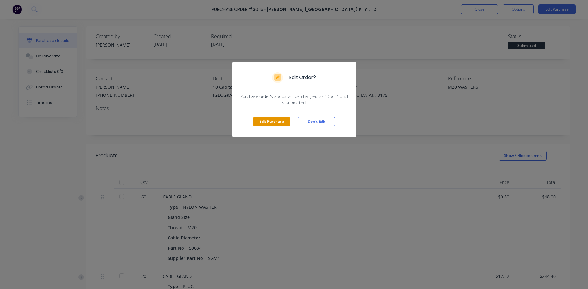
click at [285, 121] on button "Edit Purchase" at bounding box center [271, 121] width 37 height 9
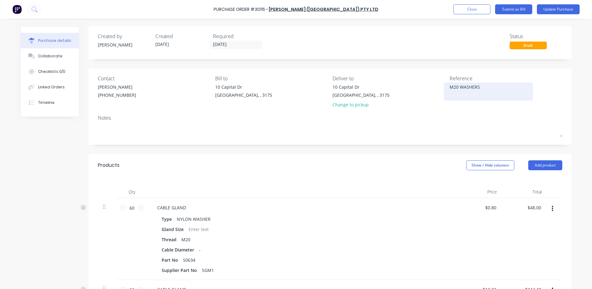
type textarea "x"
click at [489, 84] on div "M20 WASHERS" at bounding box center [488, 91] width 77 height 15
click at [487, 92] on textarea "M20 WASHERS" at bounding box center [488, 91] width 77 height 14
type textarea "M20 WASHERS & PLUGS"
type textarea "x"
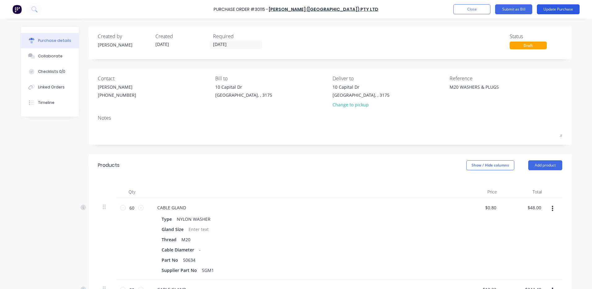
type textarea "M20 WASHERS & PLUGS"
click at [561, 8] on button "Update Purchase" at bounding box center [558, 9] width 43 height 10
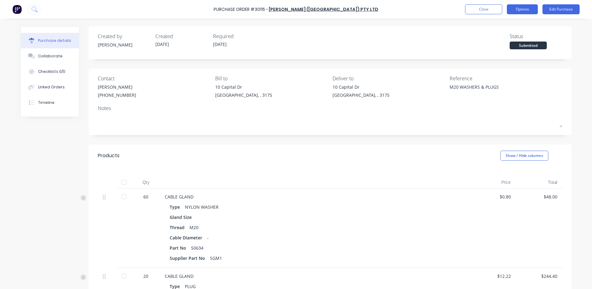
click at [532, 10] on button "Options" at bounding box center [522, 9] width 31 height 10
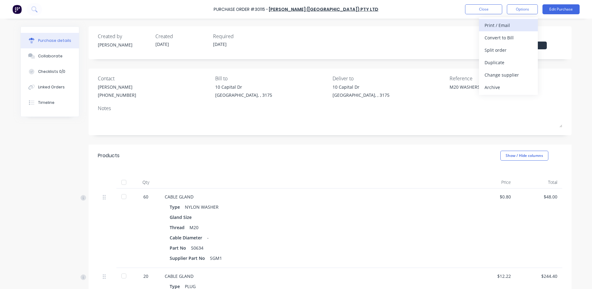
click at [523, 24] on div "Print / Email" at bounding box center [509, 25] width 48 height 9
click at [515, 36] on div "With pricing" at bounding box center [509, 37] width 48 height 9
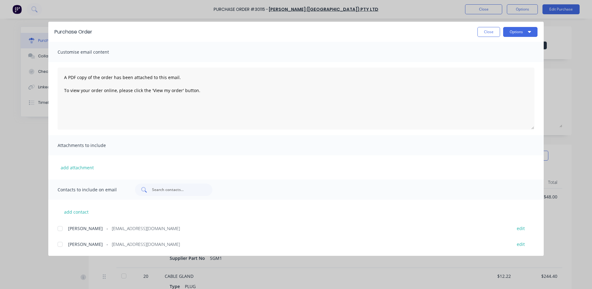
drag, startPoint x: 66, startPoint y: 243, endPoint x: 135, endPoint y: 188, distance: 88.7
click at [65, 243] on div at bounding box center [60, 244] width 12 height 12
click at [508, 35] on button "Options" at bounding box center [520, 32] width 34 height 10
click at [505, 68] on div "Email" at bounding box center [508, 72] width 48 height 9
drag, startPoint x: 476, startPoint y: 31, endPoint x: 479, endPoint y: 32, distance: 3.1
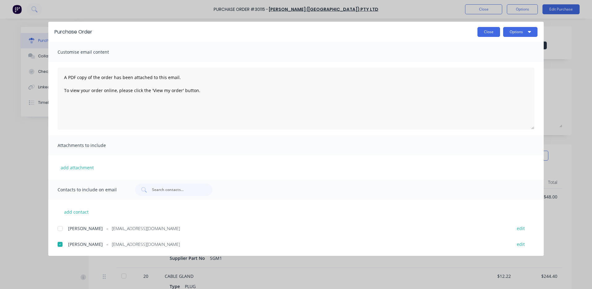
click at [476, 31] on div "Close Options" at bounding box center [317, 32] width 439 height 10
click at [479, 32] on button "Close" at bounding box center [489, 32] width 23 height 10
type textarea "x"
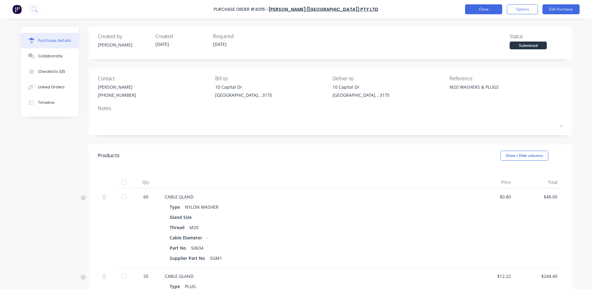
click at [485, 13] on button "Close" at bounding box center [483, 9] width 37 height 10
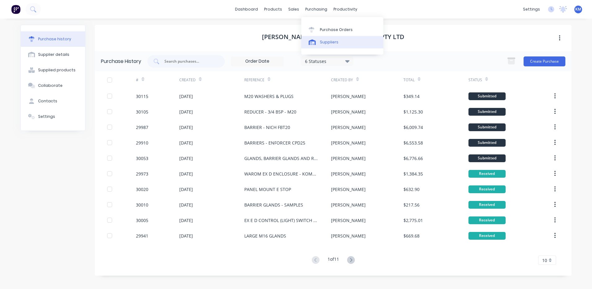
click at [314, 38] on link "Suppliers" at bounding box center [342, 42] width 82 height 12
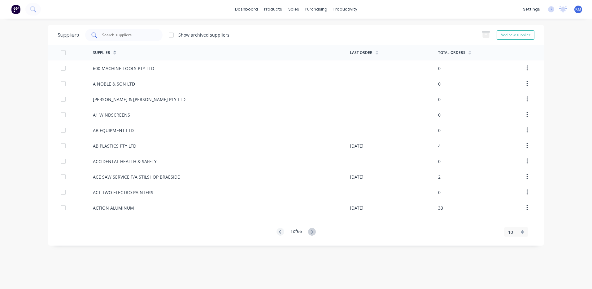
click at [143, 36] on input "text" at bounding box center [127, 35] width 51 height 6
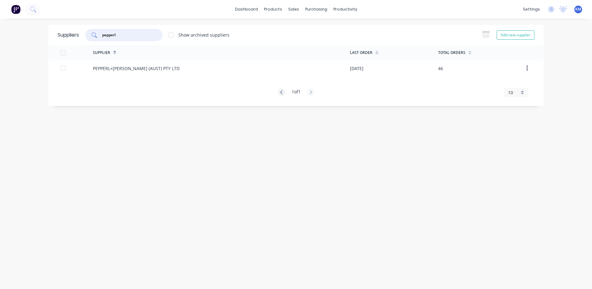
type input "pepperl"
